Goal: Download file/media

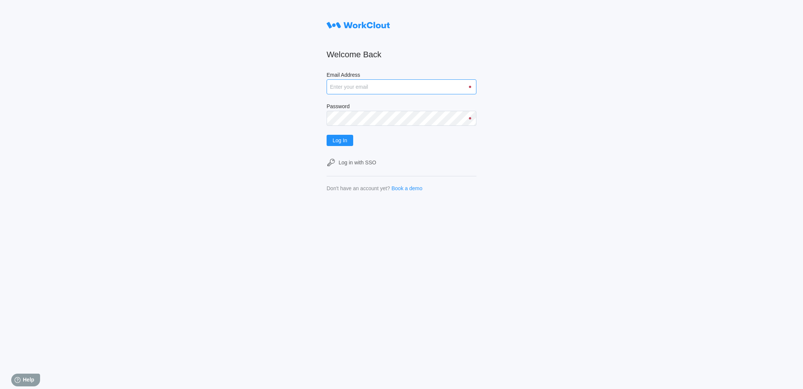
click at [400, 81] on input "Email Address" at bounding box center [401, 86] width 150 height 15
type input "[EMAIL_ADDRESS][DOMAIN_NAME]"
click at [326, 135] on button "Log In" at bounding box center [339, 140] width 27 height 11
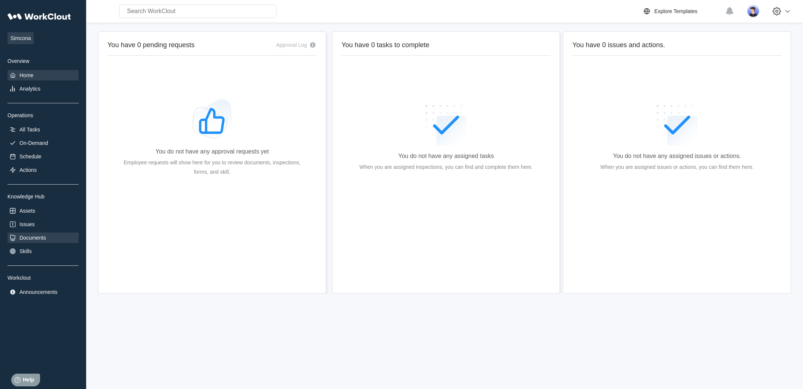
click at [43, 240] on div "Documents" at bounding box center [32, 238] width 27 height 6
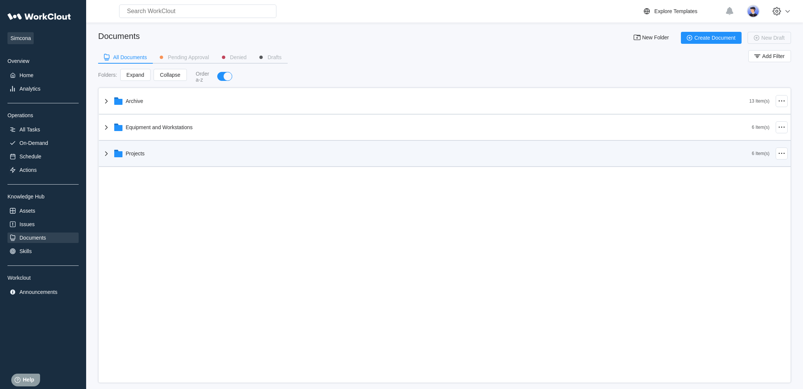
click at [121, 156] on icon at bounding box center [118, 154] width 8 height 6
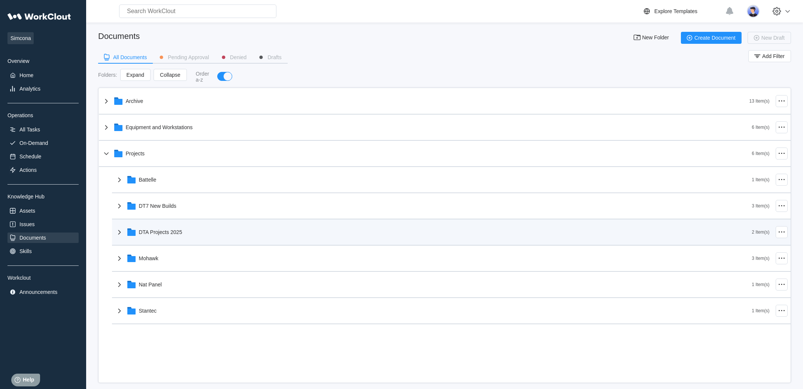
click at [157, 238] on div "DTA Projects 2025" at bounding box center [433, 231] width 637 height 19
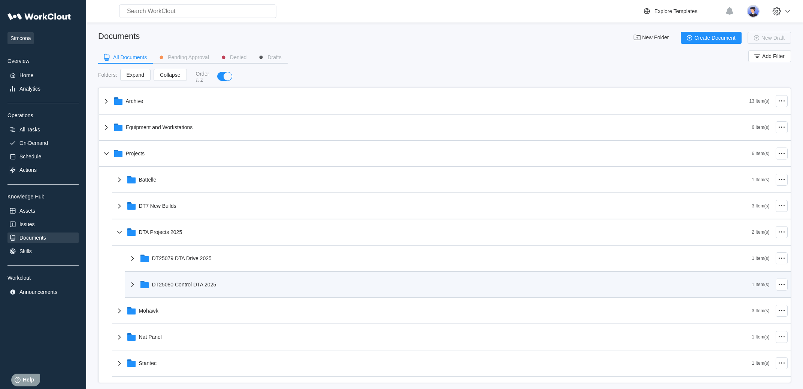
click at [175, 280] on div "DT25080 Control DTA 2025" at bounding box center [440, 284] width 624 height 19
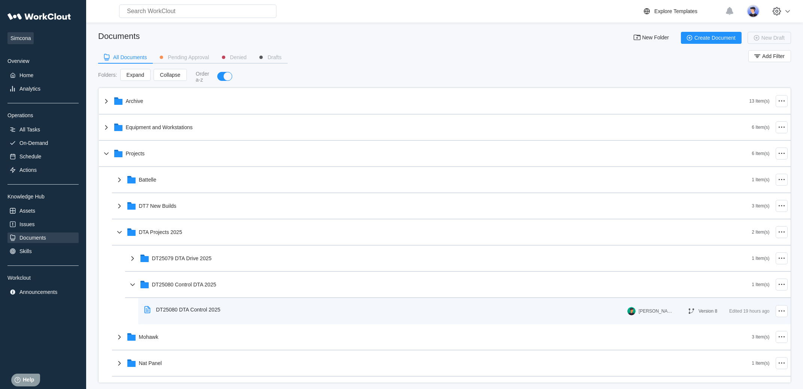
click at [205, 312] on div "DT25080 DTA Control 2025" at bounding box center [188, 310] width 64 height 6
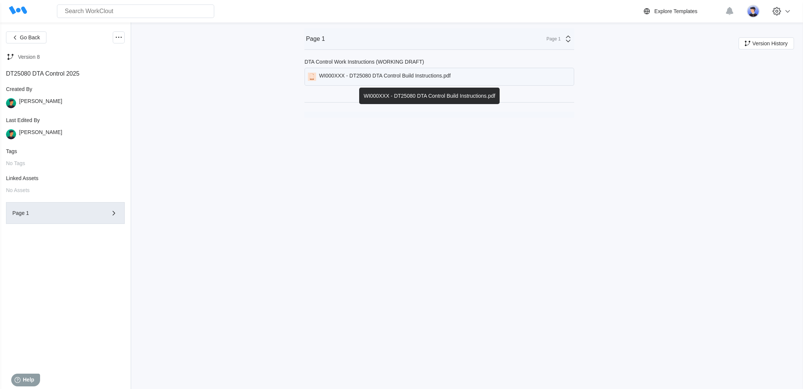
click at [466, 78] on div "WI000XXX - DT25080 DTA Control Build Instructions.pdf" at bounding box center [439, 77] width 270 height 18
